Goal: Navigation & Orientation: Find specific page/section

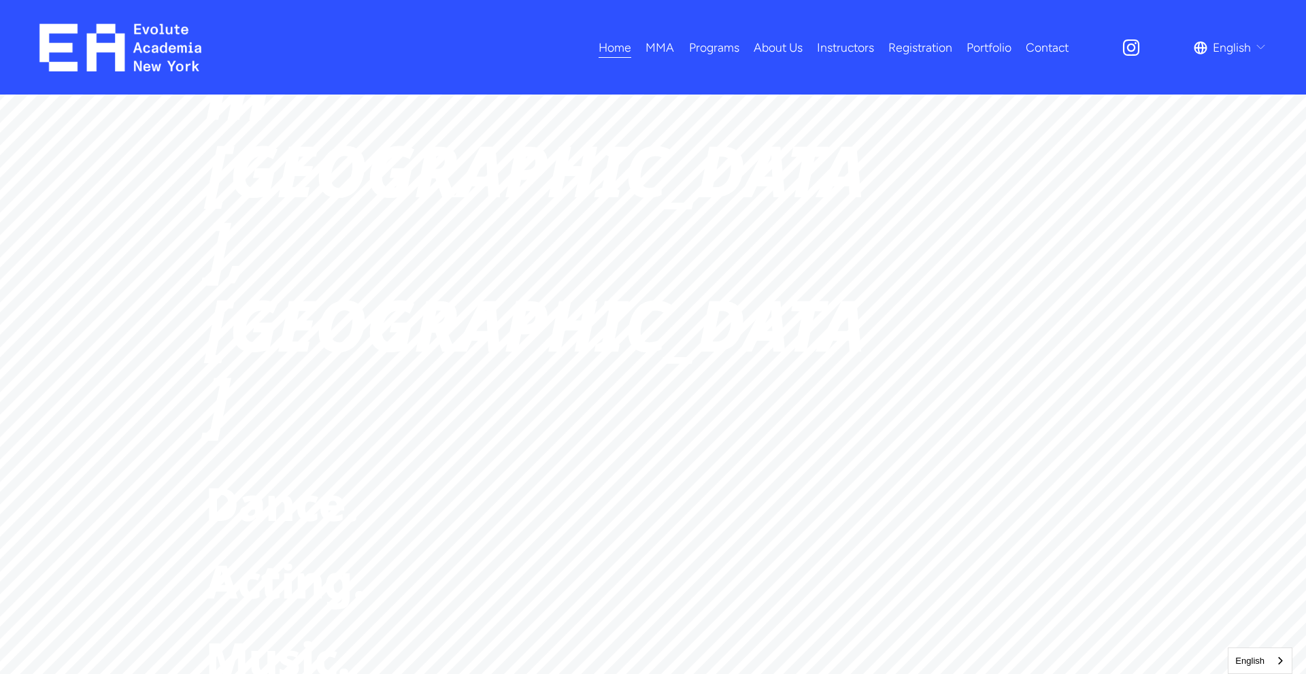
scroll to position [340, 0]
click at [0, 0] on link "All Programs" at bounding box center [0, 0] width 0 height 0
click at [767, 42] on link "About Us" at bounding box center [778, 47] width 49 height 24
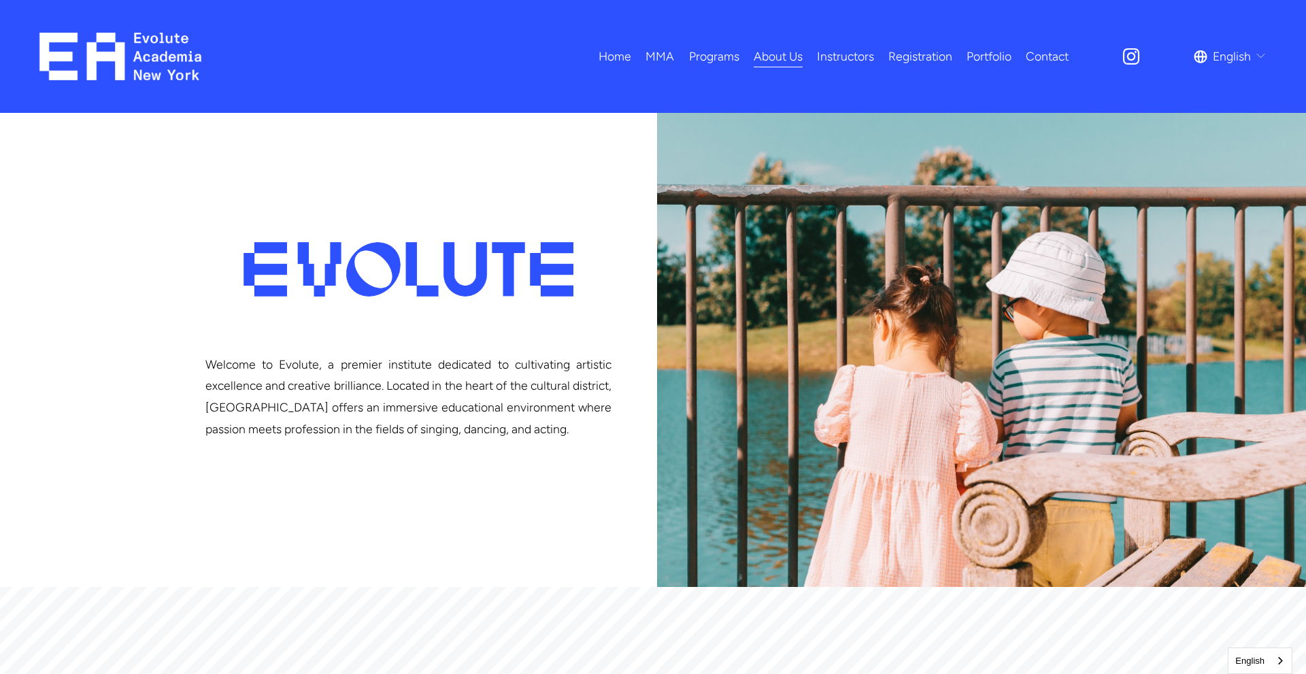
click at [1238, 56] on span "English" at bounding box center [1232, 57] width 38 height 22
click at [0, 0] on link "中文 (繁體)" at bounding box center [0, 0] width 0 height 0
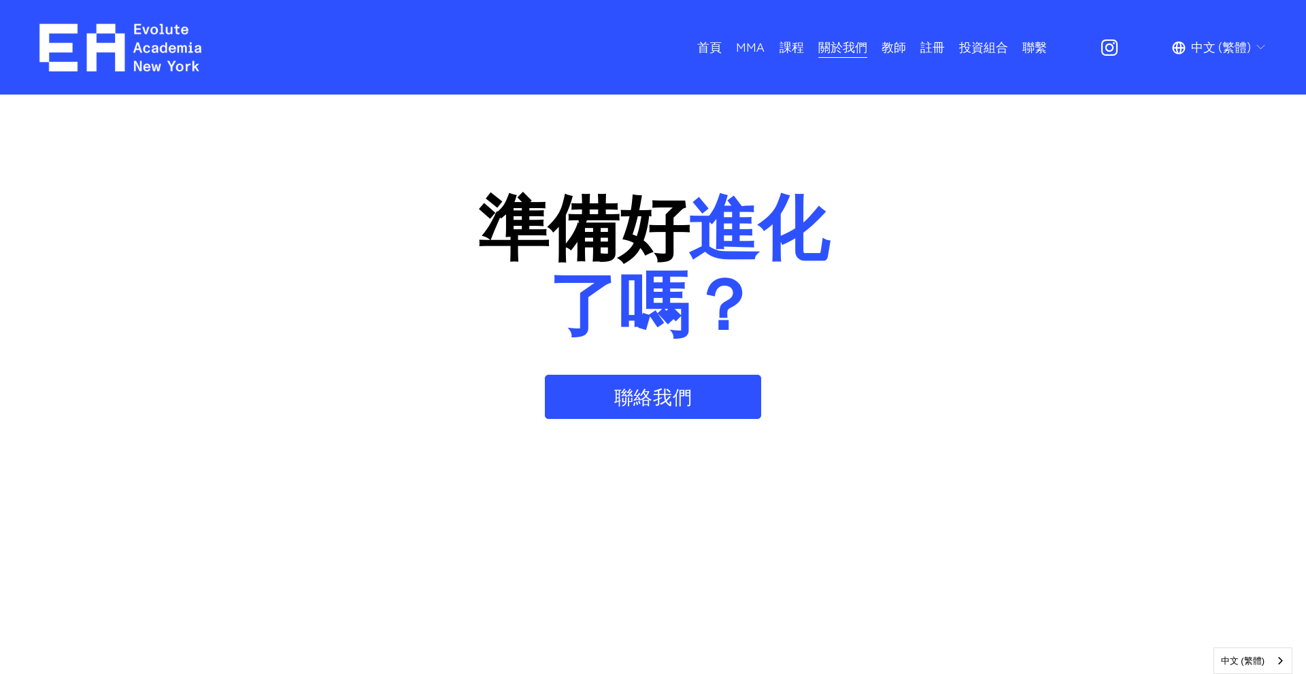
scroll to position [1293, 0]
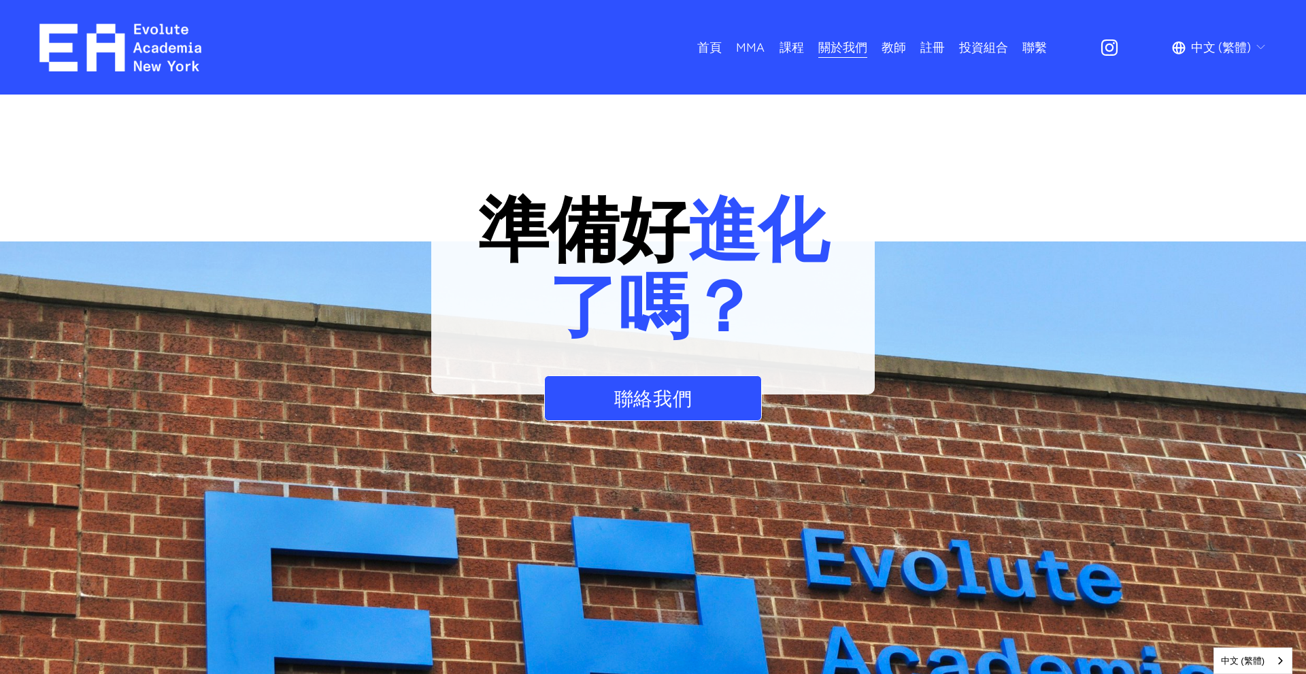
click at [1210, 47] on span "中文 (繁體)" at bounding box center [1221, 48] width 60 height 22
click at [0, 0] on link "English" at bounding box center [0, 0] width 0 height 0
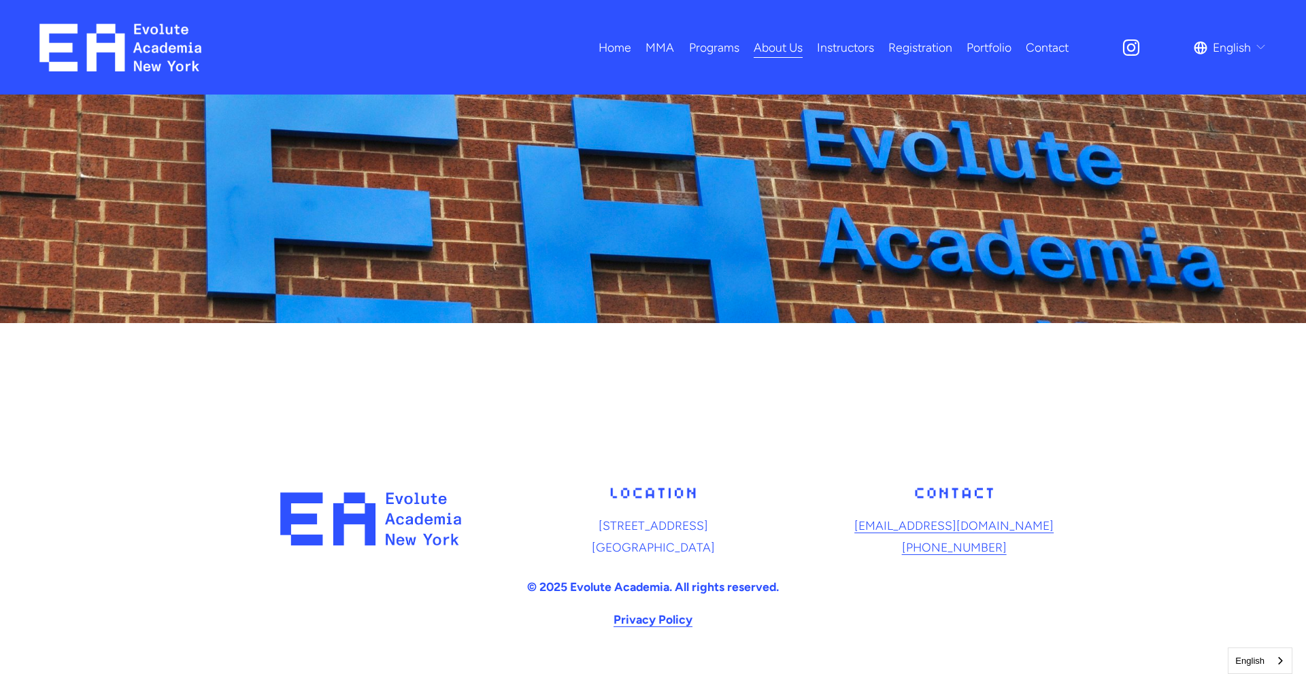
scroll to position [1773, 0]
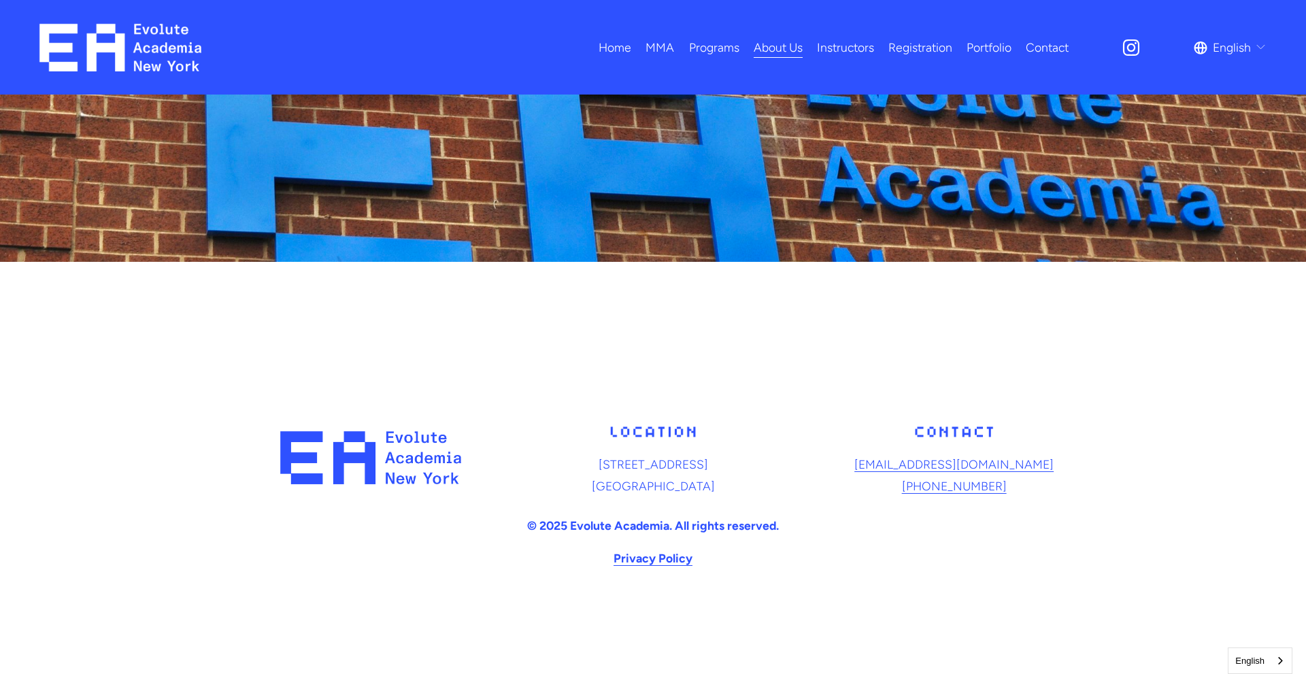
click at [936, 54] on link "Registration" at bounding box center [921, 47] width 64 height 24
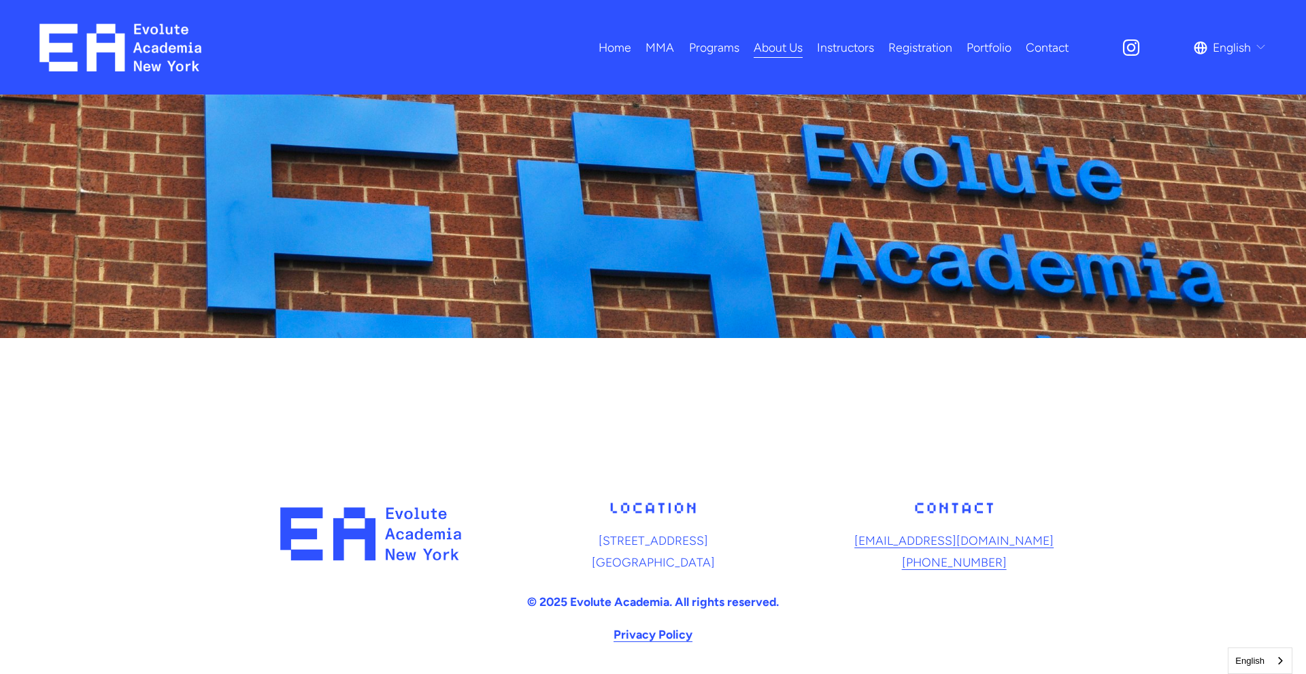
scroll to position [1569, 0]
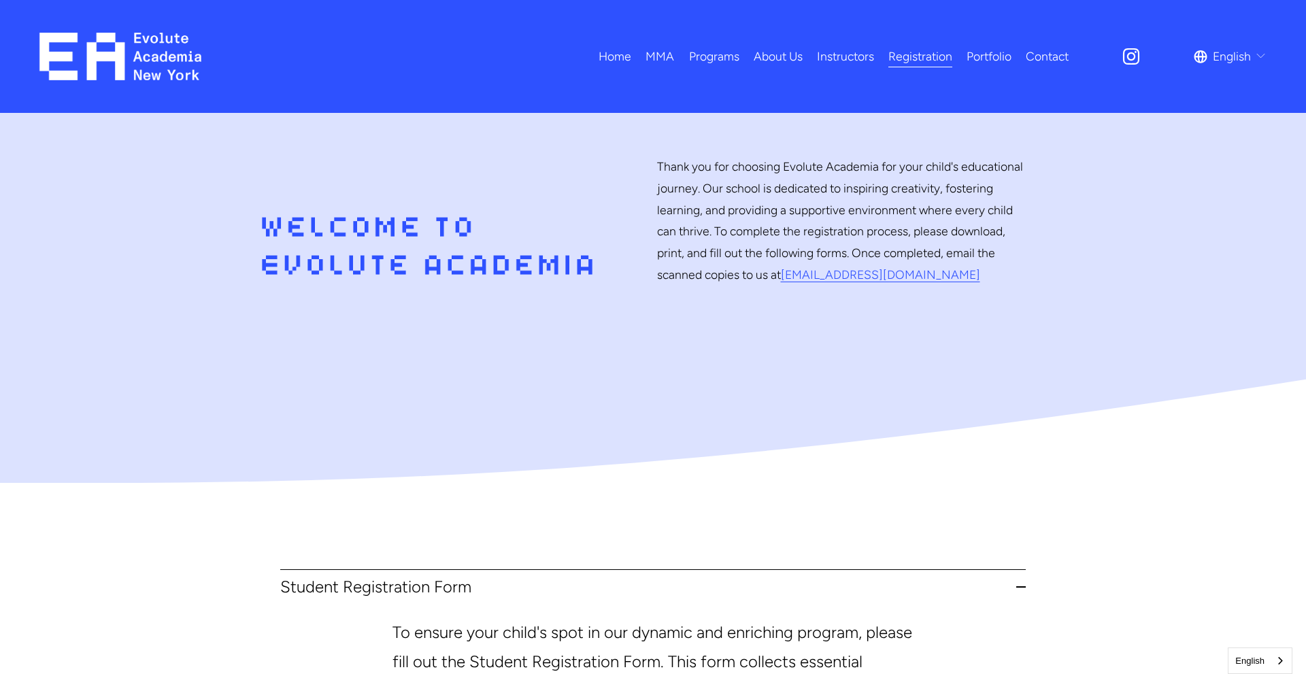
click at [617, 59] on link "Home" at bounding box center [615, 56] width 33 height 24
